Goal: Use online tool/utility: Utilize a website feature to perform a specific function

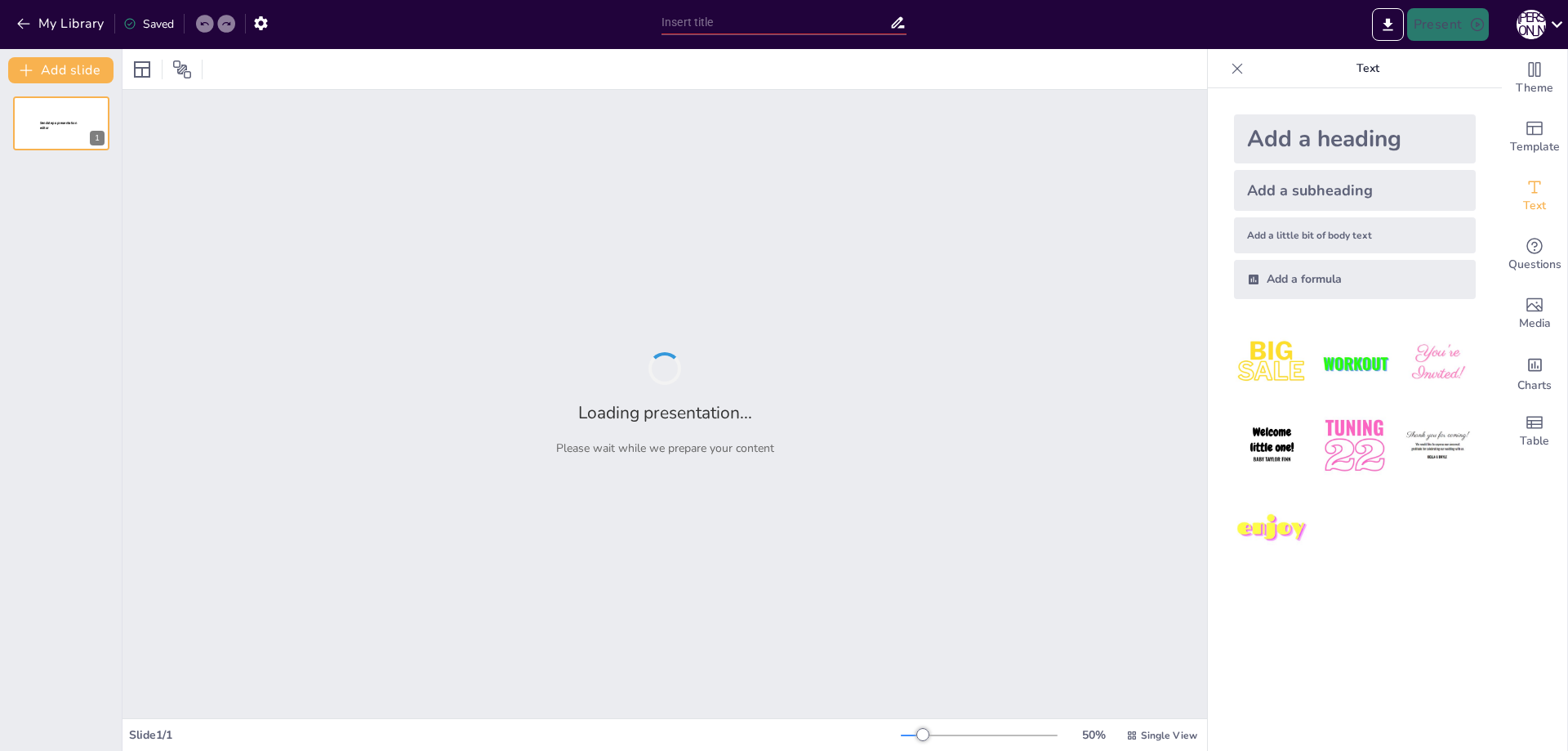
type input "Революция и личная судьба [PERSON_NAME]"
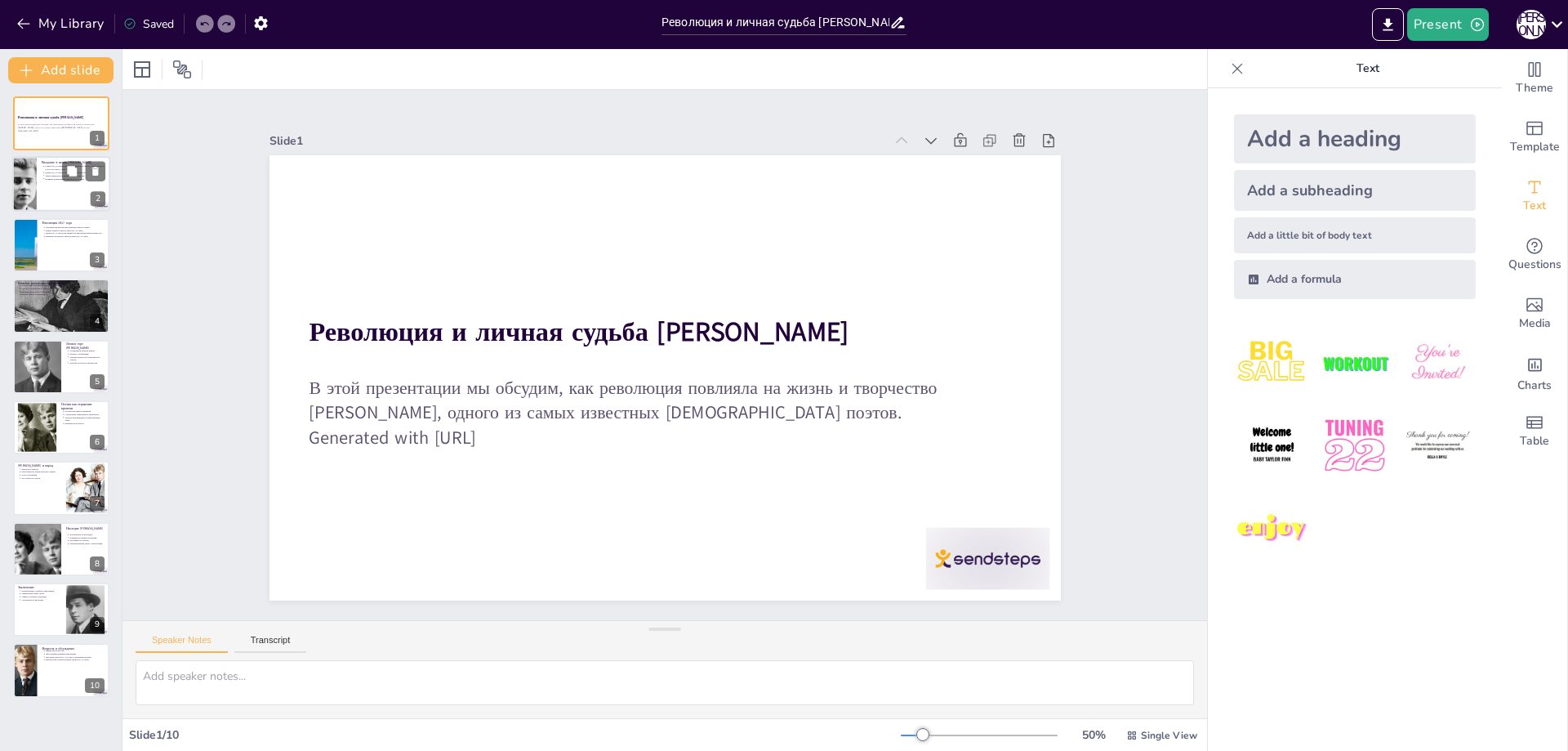
click at [78, 184] on div at bounding box center [61, 184] width 98 height 56
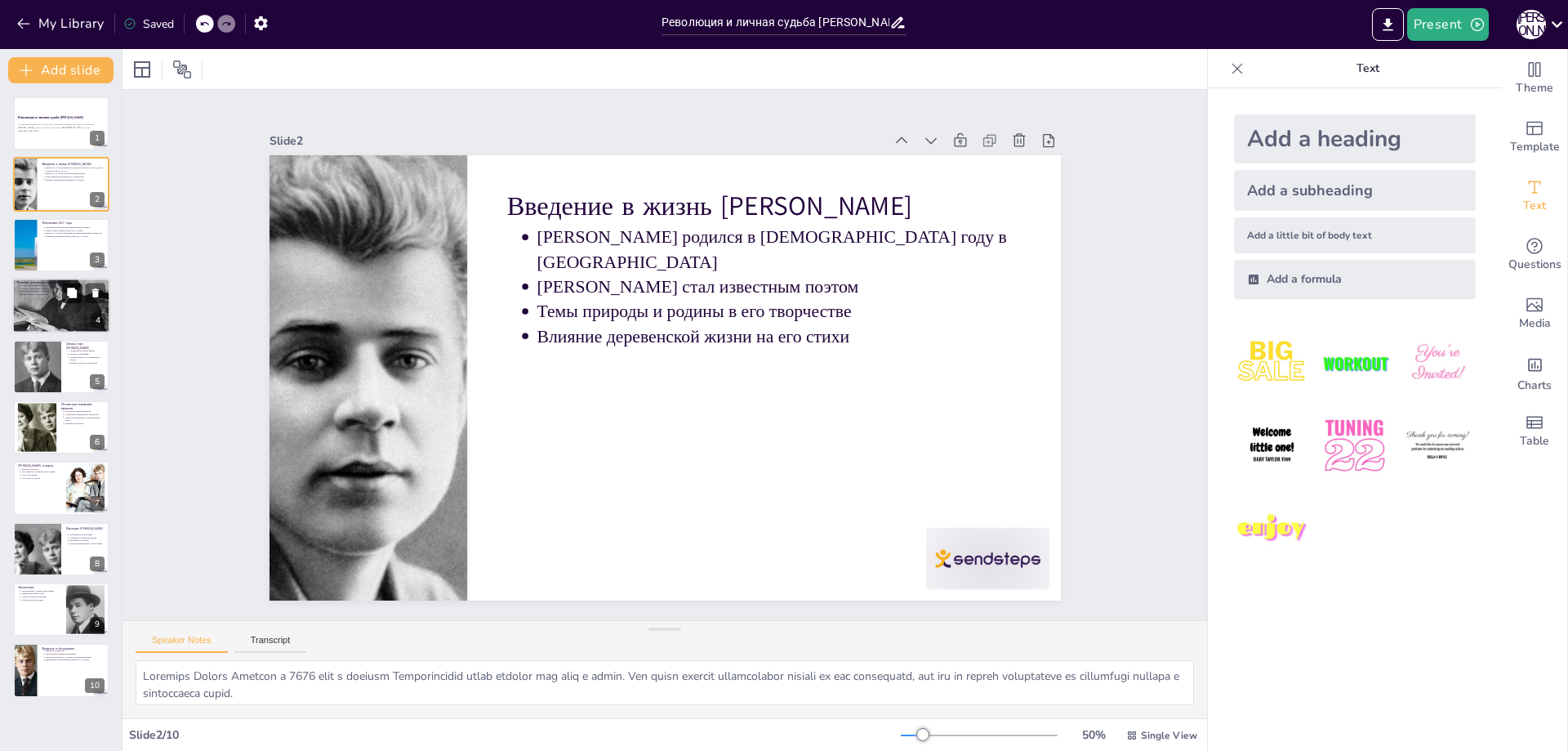
click at [75, 296] on icon at bounding box center [71, 292] width 10 height 10
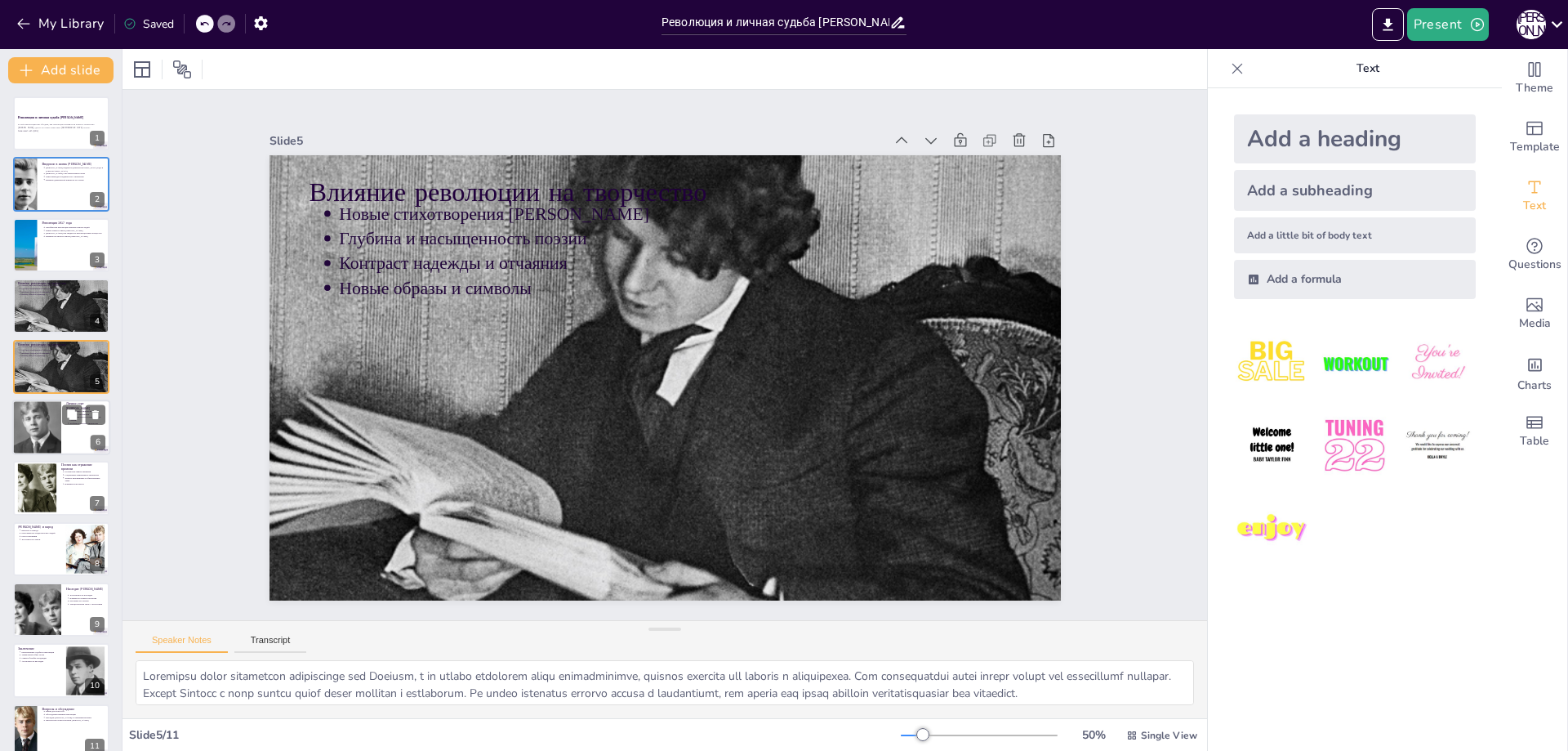
click at [38, 425] on div at bounding box center [37, 426] width 49 height 65
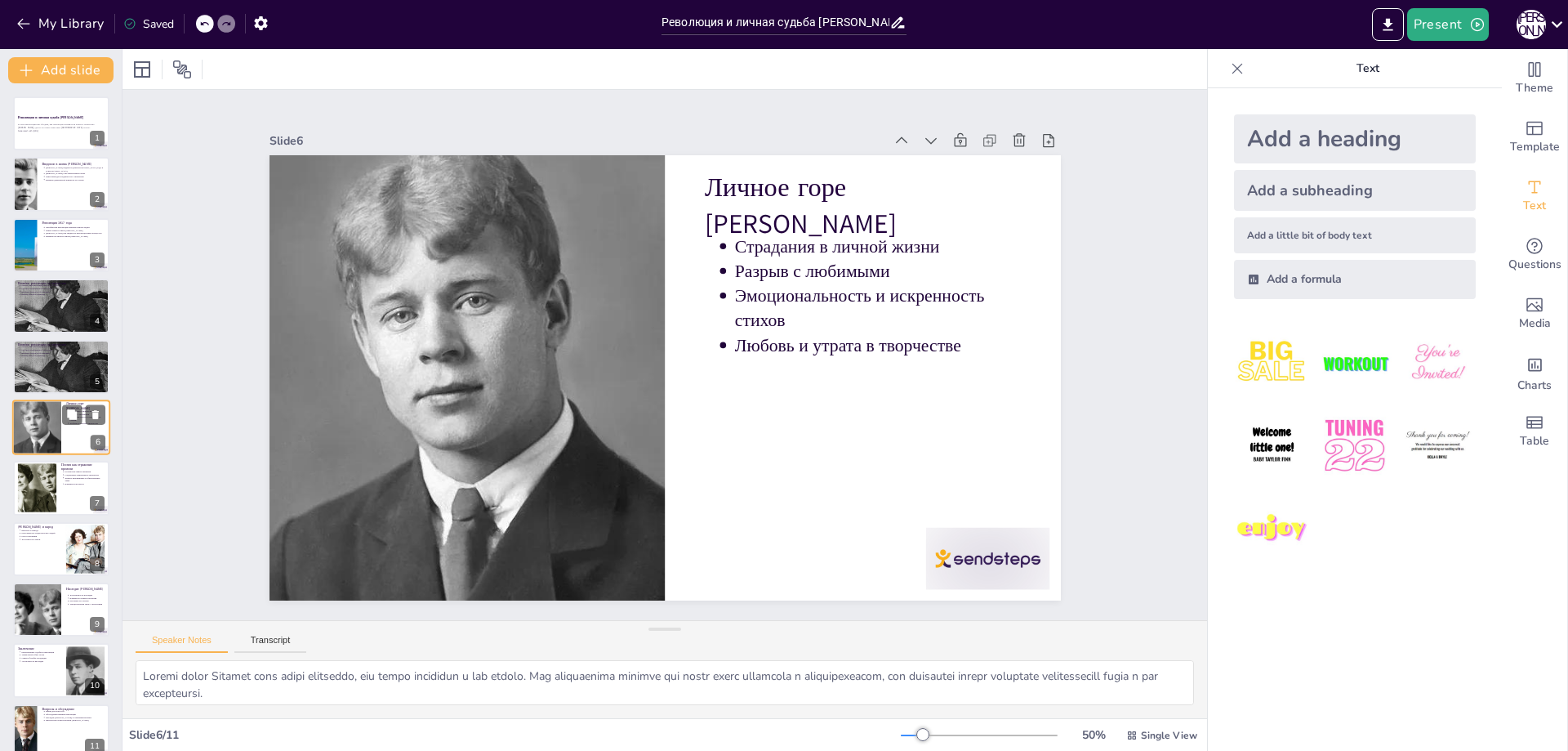
scroll to position [10, 0]
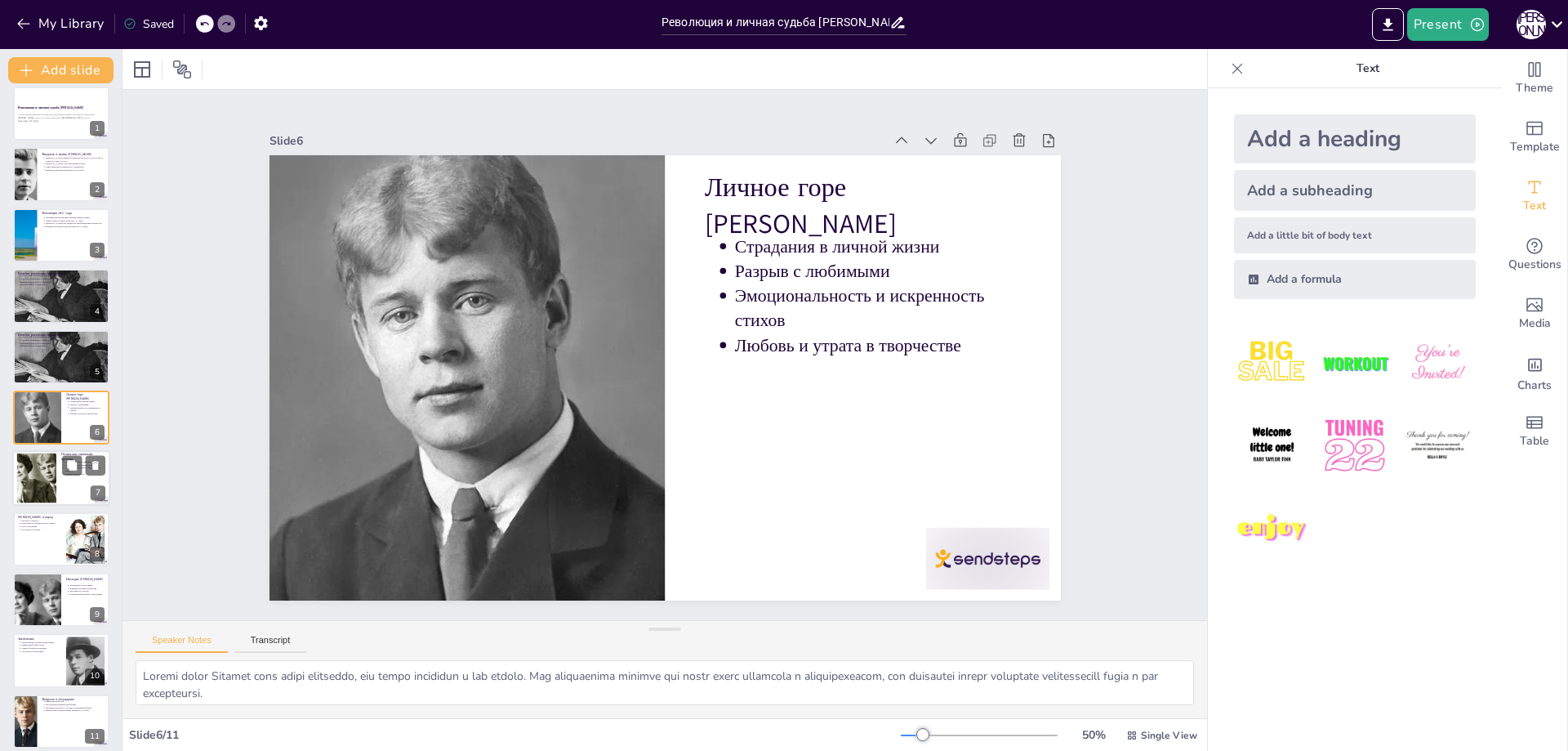
click at [49, 475] on div at bounding box center [37, 478] width 75 height 50
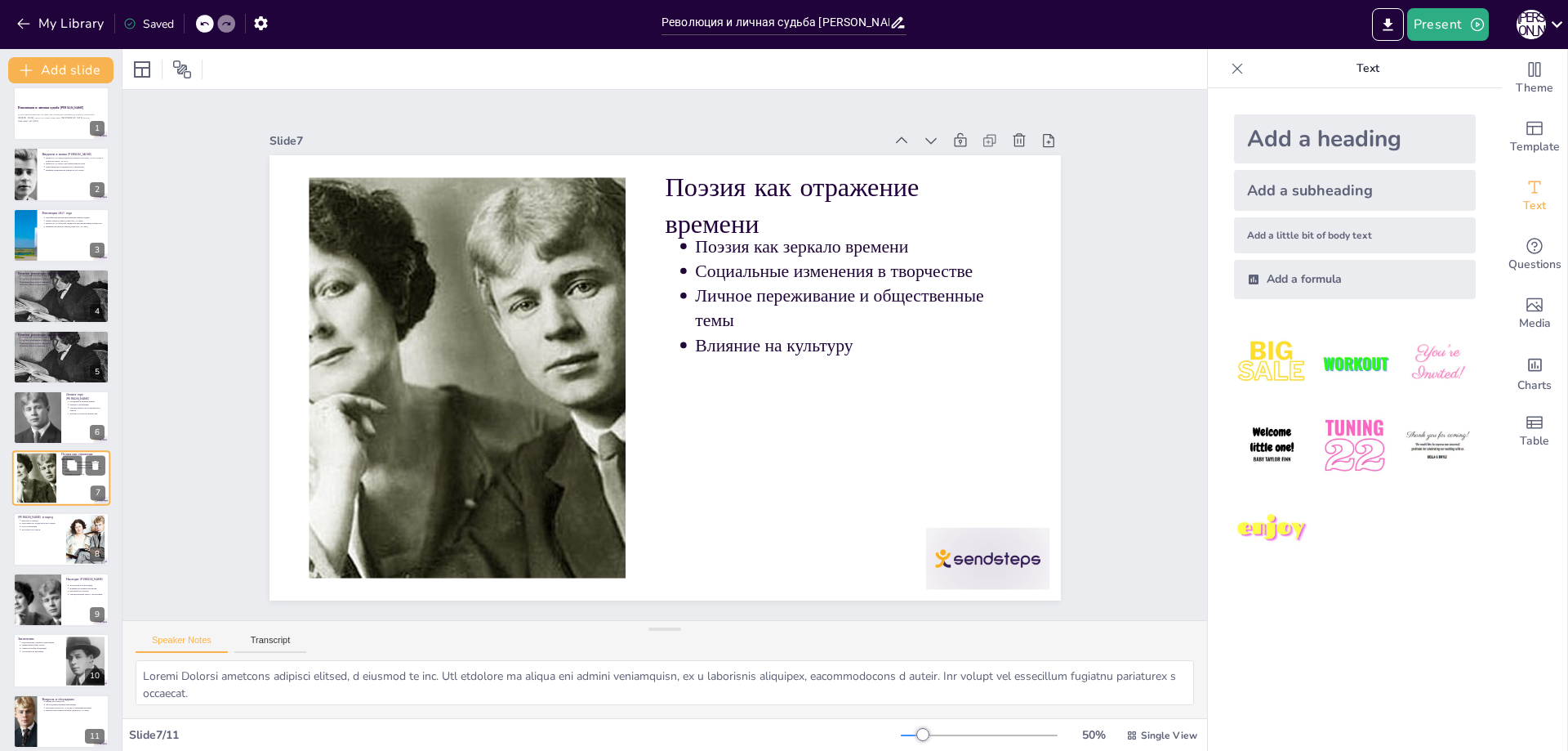
scroll to position [20, 0]
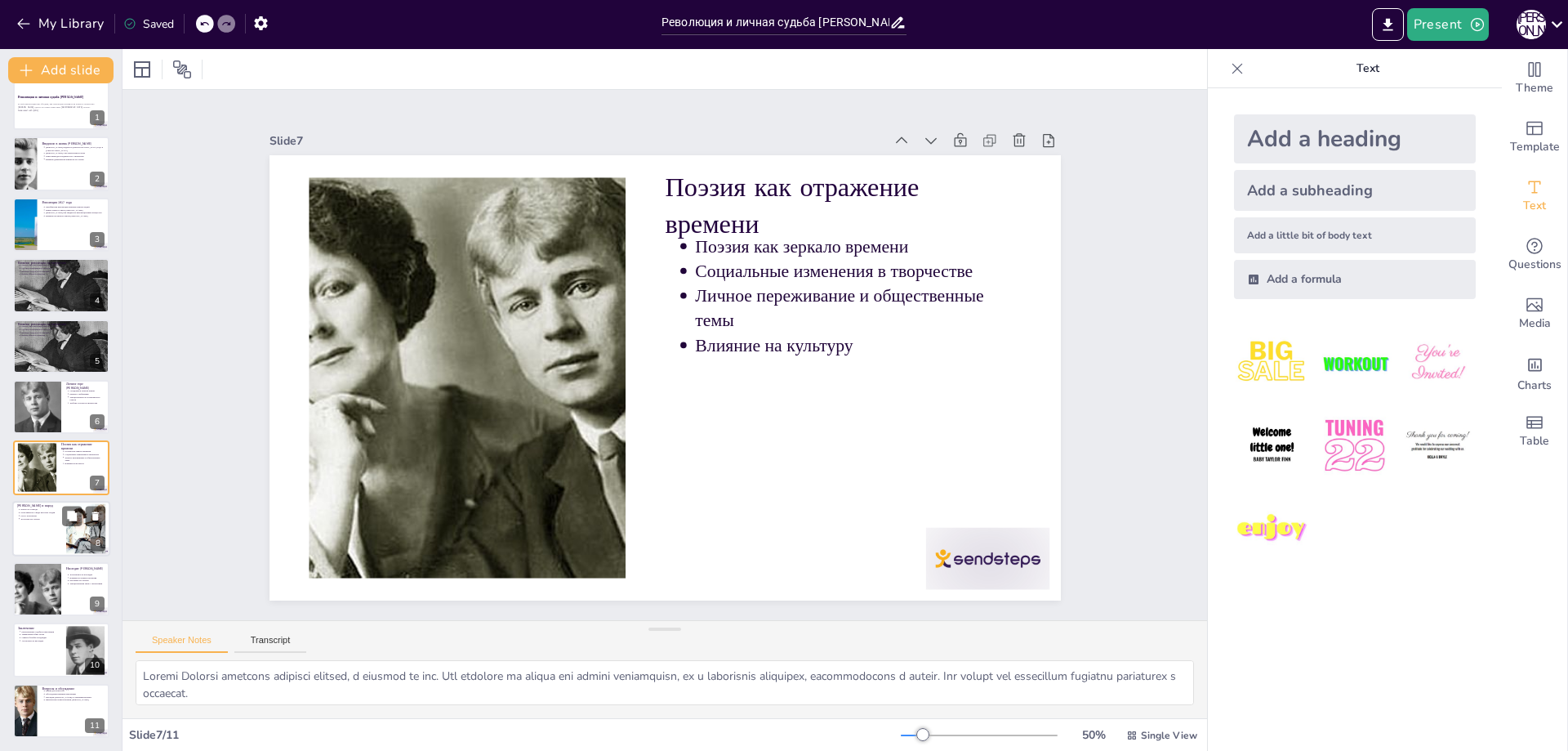
click at [57, 529] on div at bounding box center [61, 528] width 98 height 56
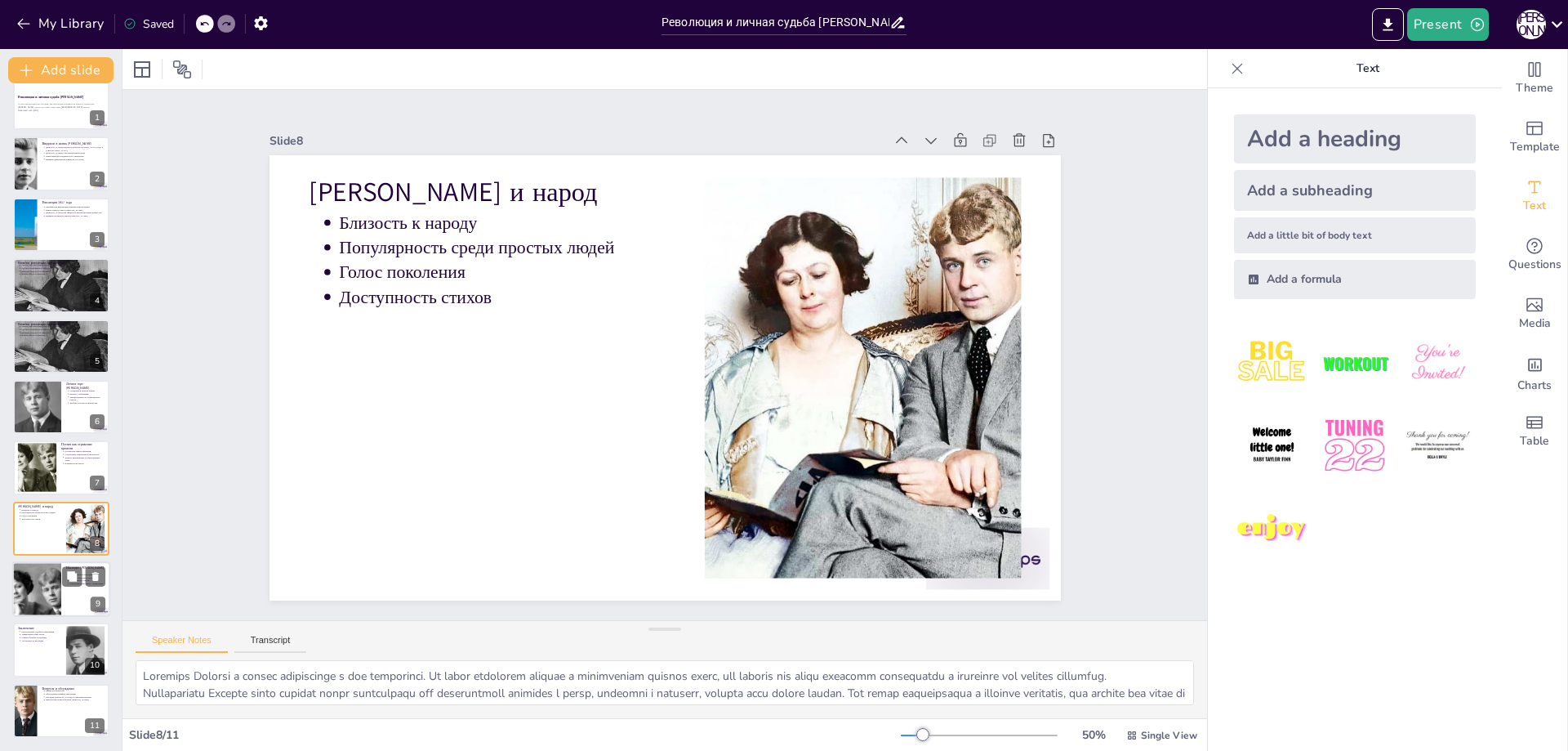
click at [49, 580] on div at bounding box center [37, 589] width 91 height 56
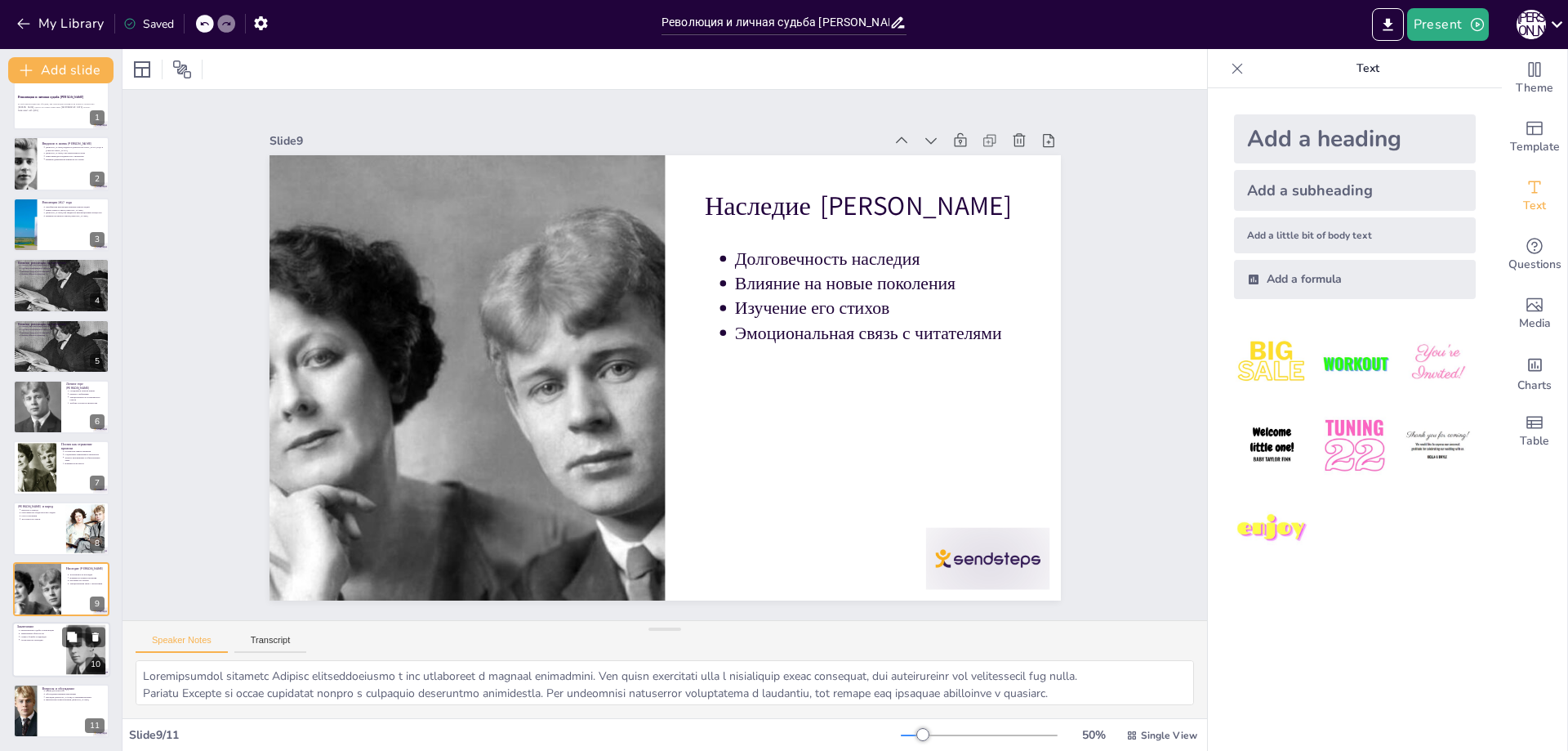
click at [56, 638] on p "Актуальность наследия" at bounding box center [40, 640] width 41 height 3
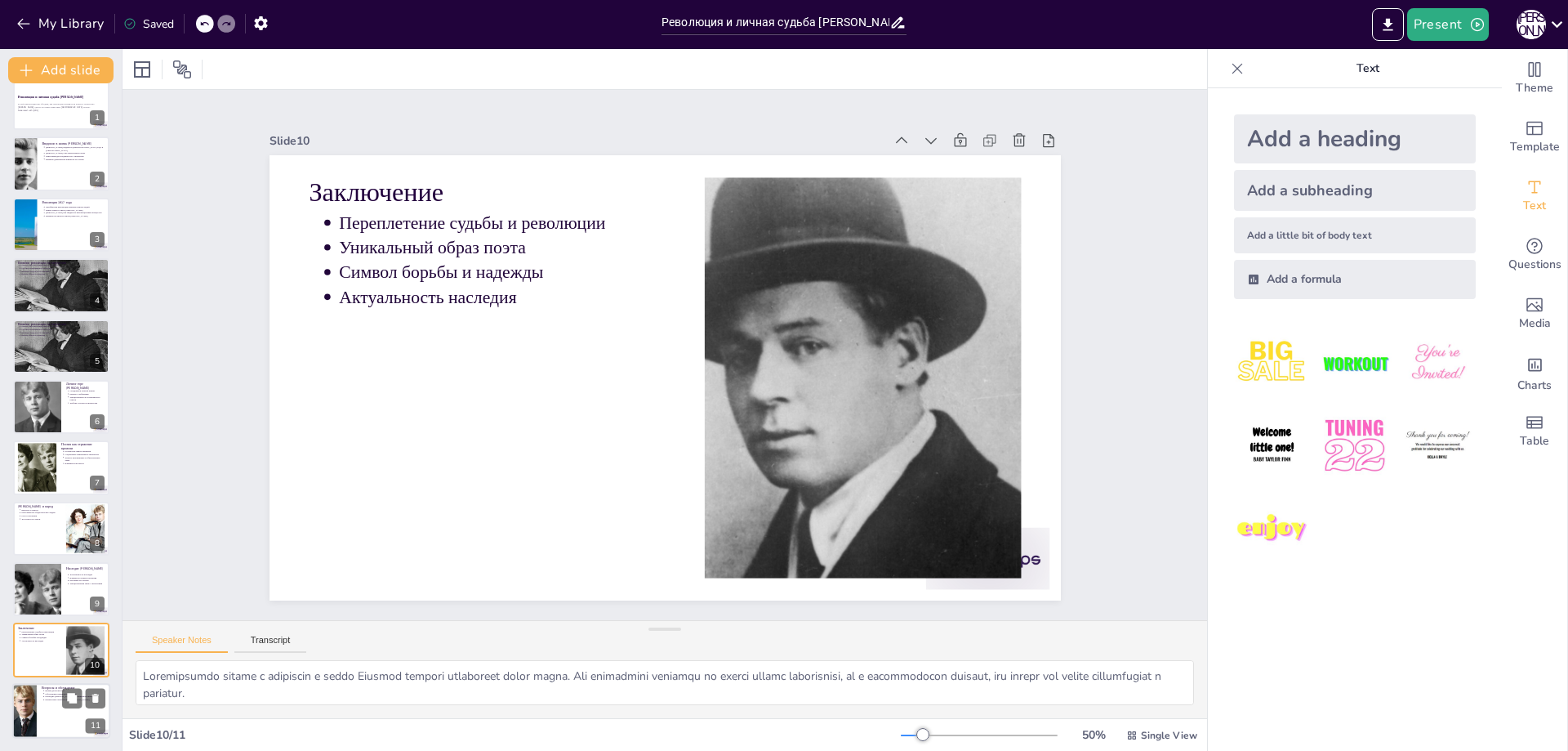
click at [61, 696] on p "Наследие [PERSON_NAME] в современном мире" at bounding box center [76, 697] width 60 height 3
type textarea "Lorem ips dolorsit a consectetu adipiscin elitseddoe tempor incidi utla etdolor…"
